Goal: Information Seeking & Learning: Learn about a topic

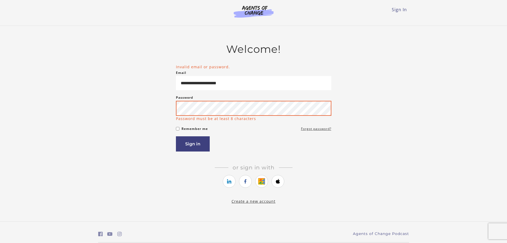
click at [176, 136] on button "Sign in" at bounding box center [193, 143] width 34 height 15
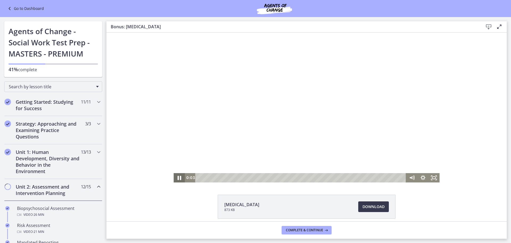
click at [179, 175] on icon "Pause" at bounding box center [179, 177] width 13 height 11
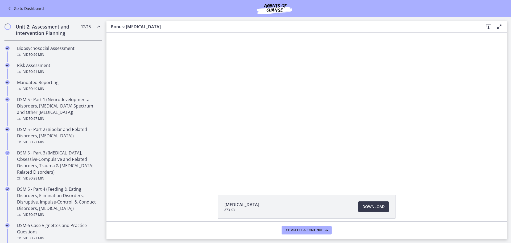
scroll to position [80, 0]
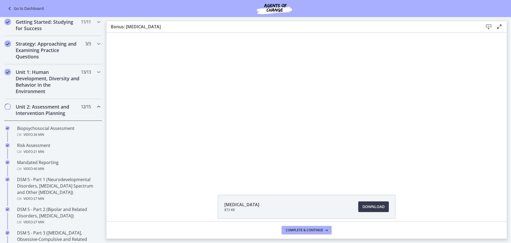
click at [90, 109] on div "Unit 2: Assessment and Intervention Planning 12 / 15 Completed" at bounding box center [53, 110] width 98 height 22
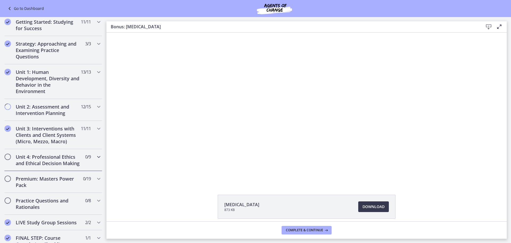
click at [87, 168] on div "Unit 4: Professional Ethics and Ethical Decision Making 0 / 9 Completed" at bounding box center [53, 160] width 98 height 22
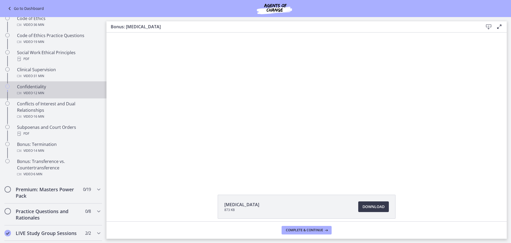
scroll to position [186, 0]
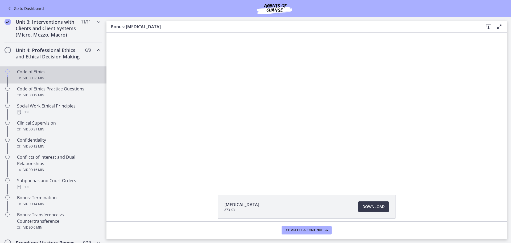
click at [53, 77] on div "Code of Ethics Video · 36 min" at bounding box center [58, 74] width 83 height 13
click at [137, 181] on div "Click for sound @keyframes VOLUME_SMALL_WAVE_FLASH { 0% { opacity: 0; } 33% { o…" at bounding box center [307, 107] width 400 height 150
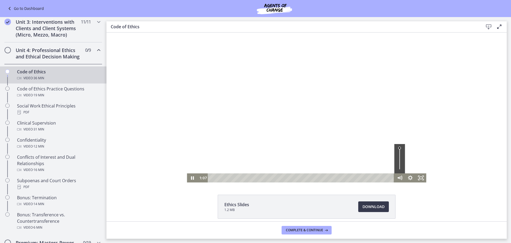
click at [398, 152] on div "Volume" at bounding box center [400, 158] width 11 height 29
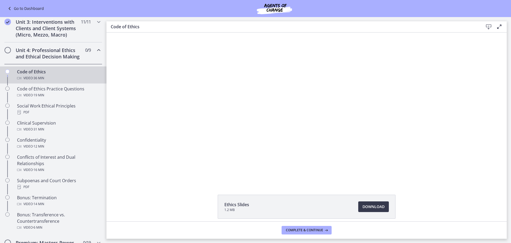
click at [473, 152] on div "Click for sound @keyframes VOLUME_SMALL_WAVE_FLASH { 0% { opacity: 0; } 33% { o…" at bounding box center [307, 107] width 400 height 150
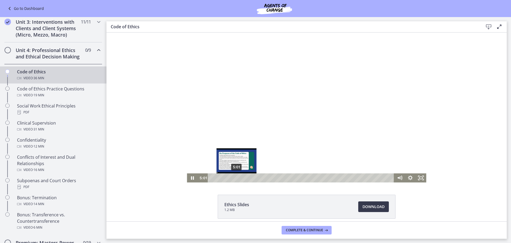
click at [235, 176] on div "5:01" at bounding box center [302, 177] width 180 height 9
click at [187, 178] on icon "Pause" at bounding box center [192, 177] width 13 height 11
